Goal: Information Seeking & Learning: Learn about a topic

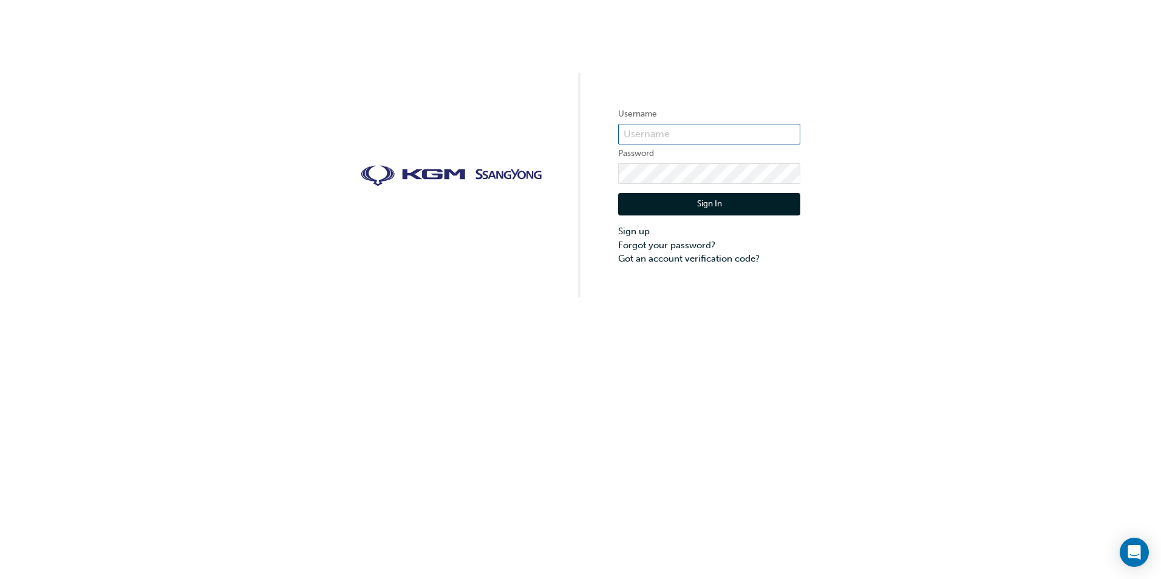
type input "[PERSON_NAME].[PERSON_NAME]"
click at [743, 204] on button "Sign In" at bounding box center [709, 204] width 182 height 23
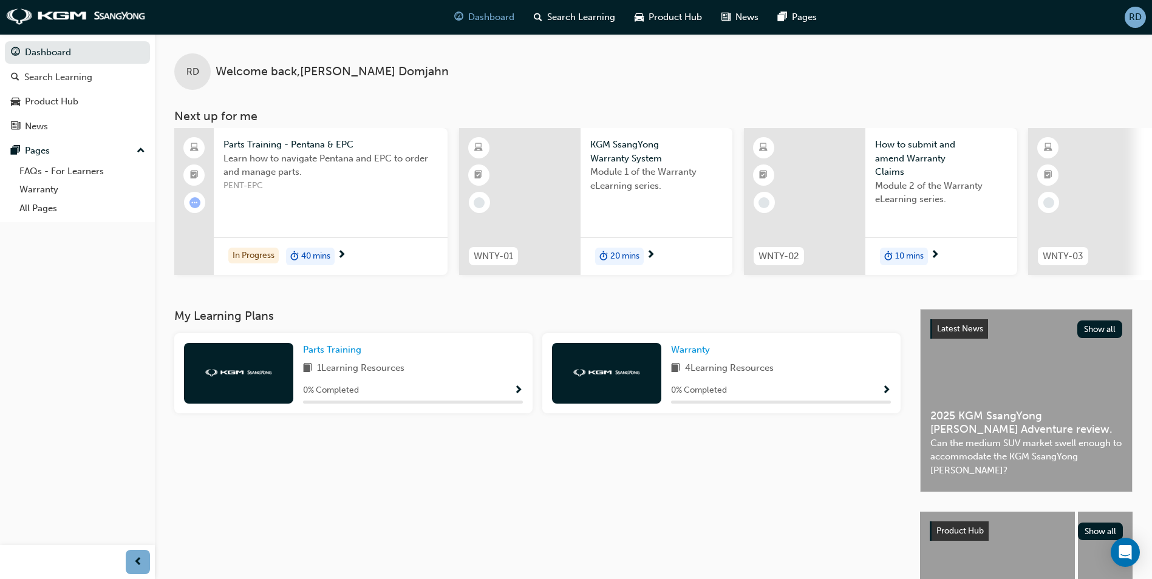
click at [518, 392] on span "Show Progress" at bounding box center [518, 391] width 9 height 11
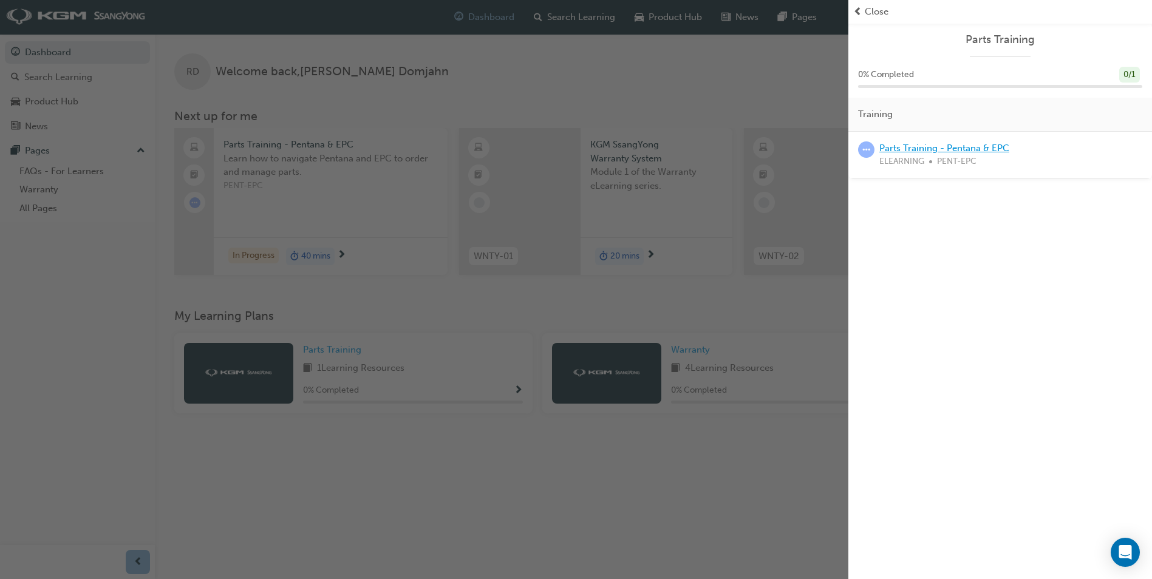
click at [955, 151] on link "Parts Training - Pentana & EPC" at bounding box center [945, 148] width 130 height 11
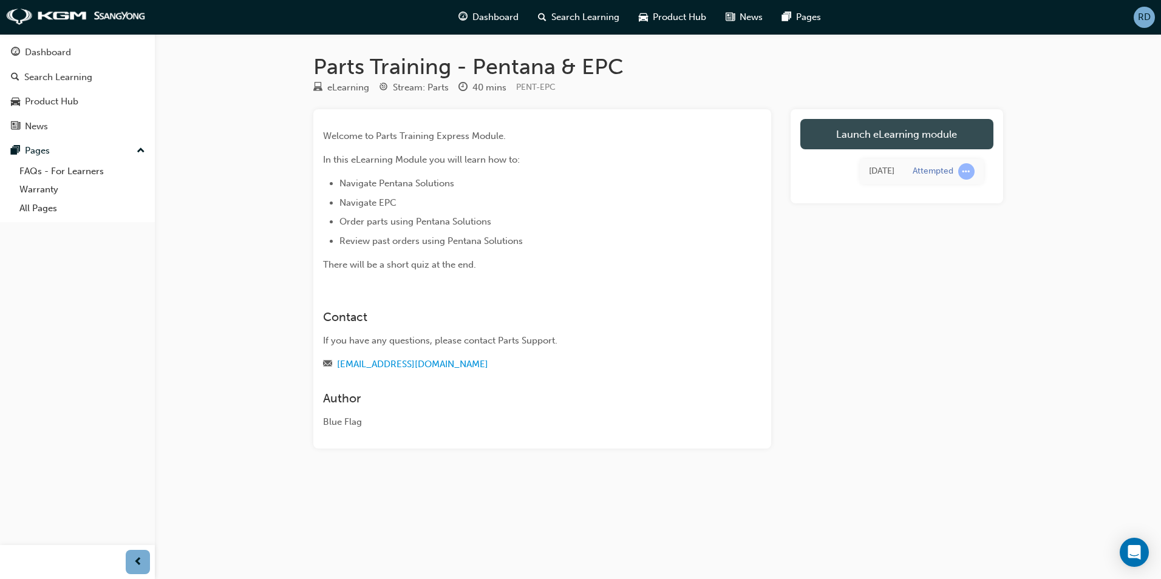
click at [872, 138] on link "Launch eLearning module" at bounding box center [897, 134] width 193 height 30
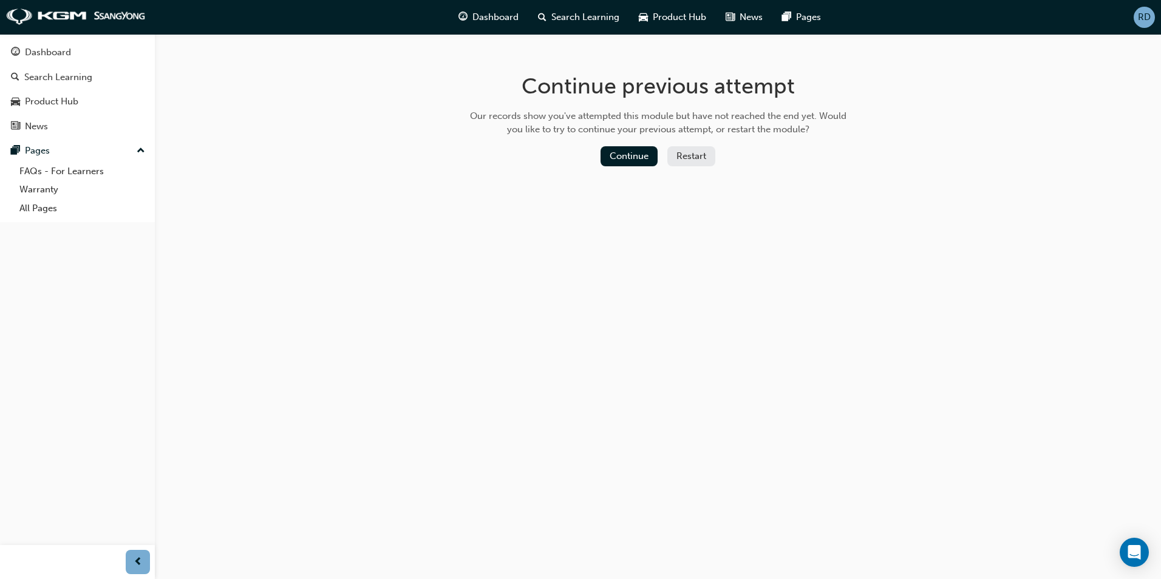
click at [702, 152] on button "Restart" at bounding box center [692, 156] width 48 height 20
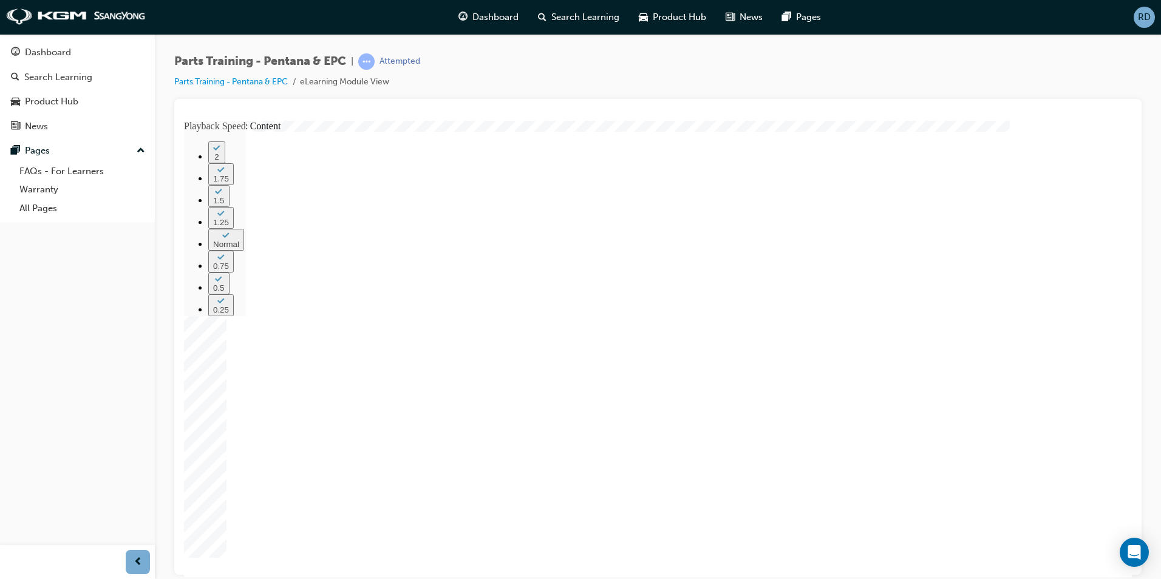
type input "476"
